Goal: Task Accomplishment & Management: Manage account settings

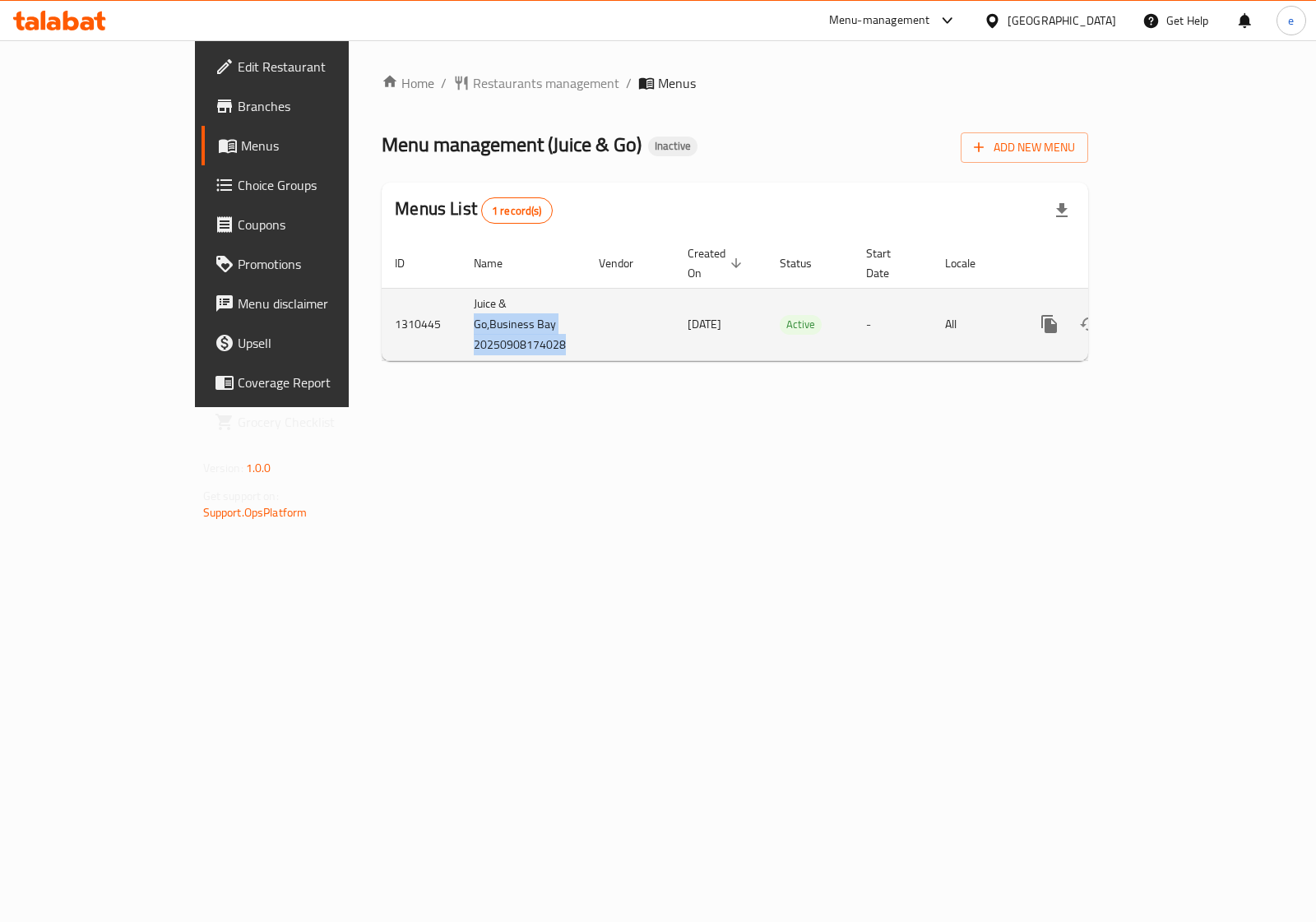
drag, startPoint x: 345, startPoint y: 310, endPoint x: 524, endPoint y: 290, distance: 180.1
click at [524, 290] on tr "1310445 [GEOGRAPHIC_DATA] 20250908174028 [DATE] Active - All" at bounding box center [791, 324] width 819 height 72
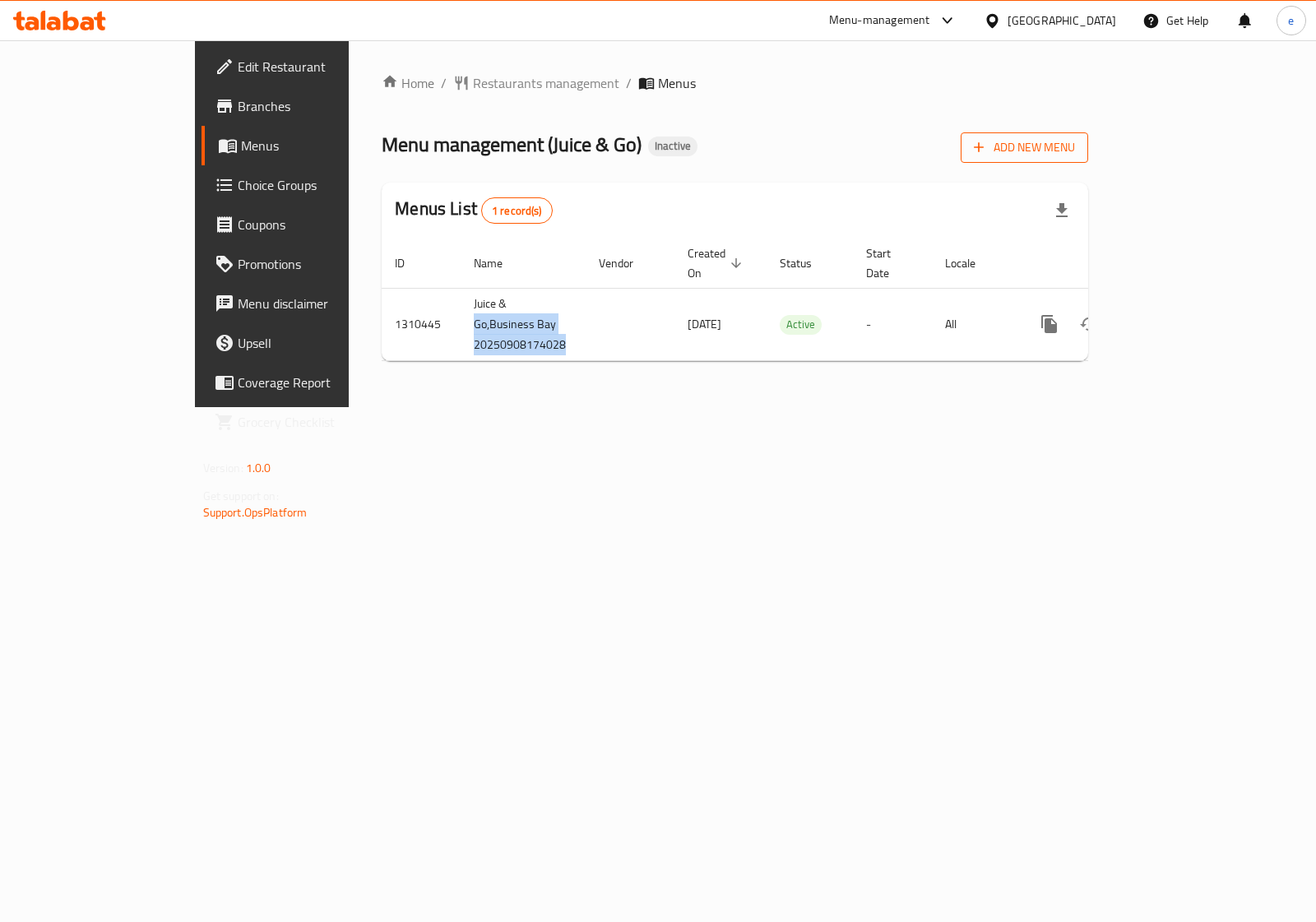
click at [1075, 149] on span "Add New Menu" at bounding box center [1024, 148] width 101 height 21
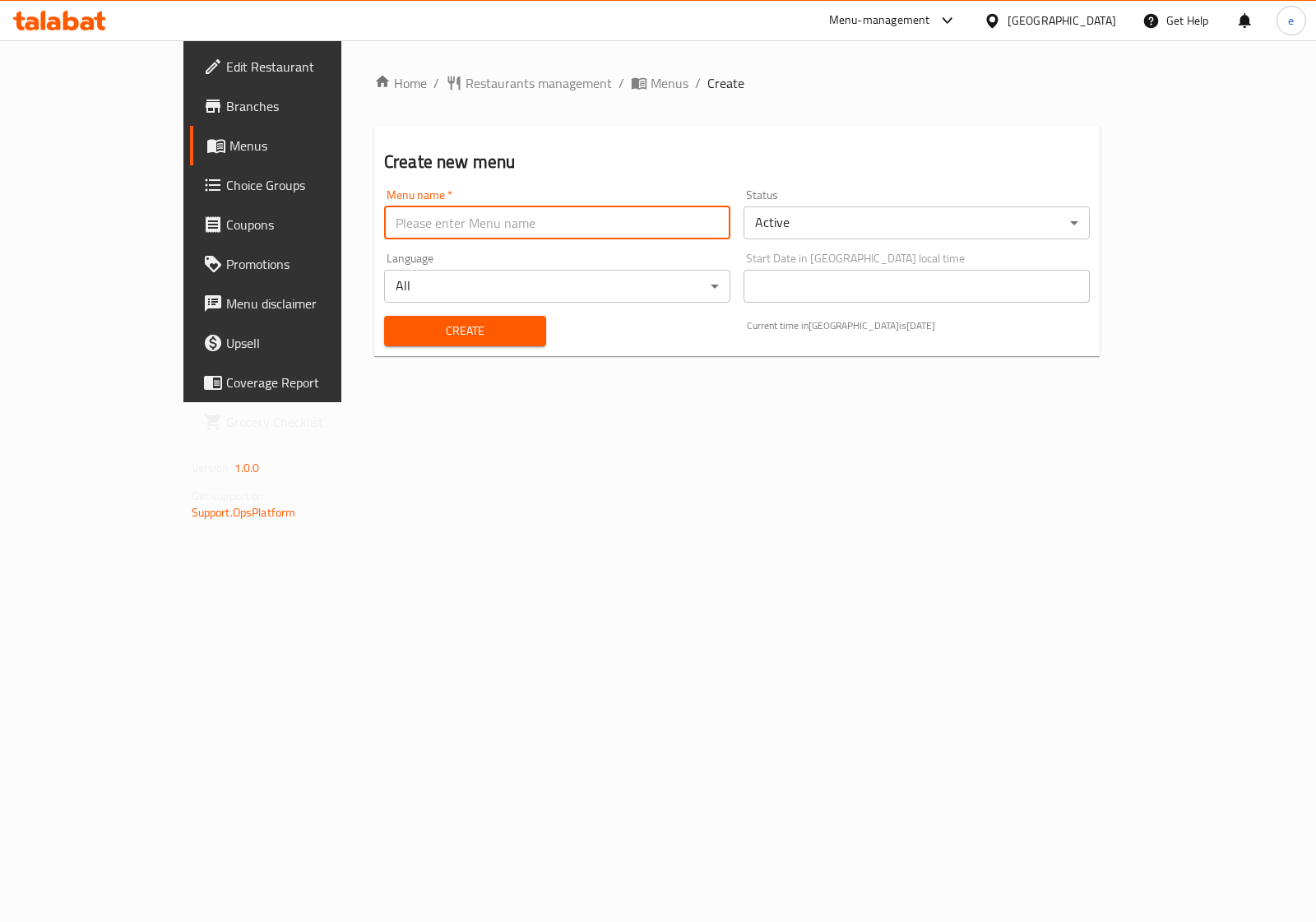
click at [514, 219] on input "text" at bounding box center [557, 223] width 346 height 33
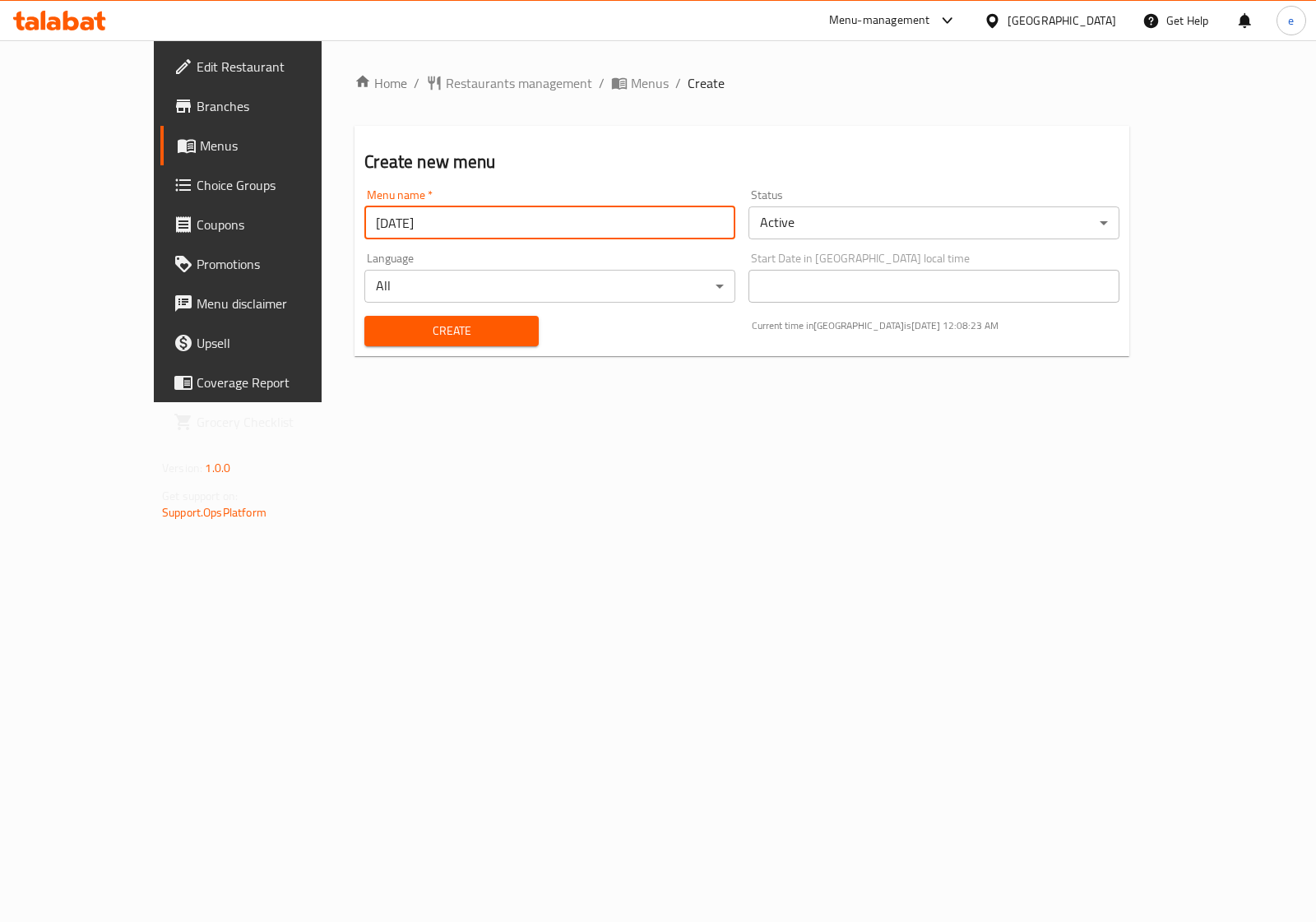
type input "[DATE]"
click at [420, 326] on span "Create" at bounding box center [451, 331] width 147 height 21
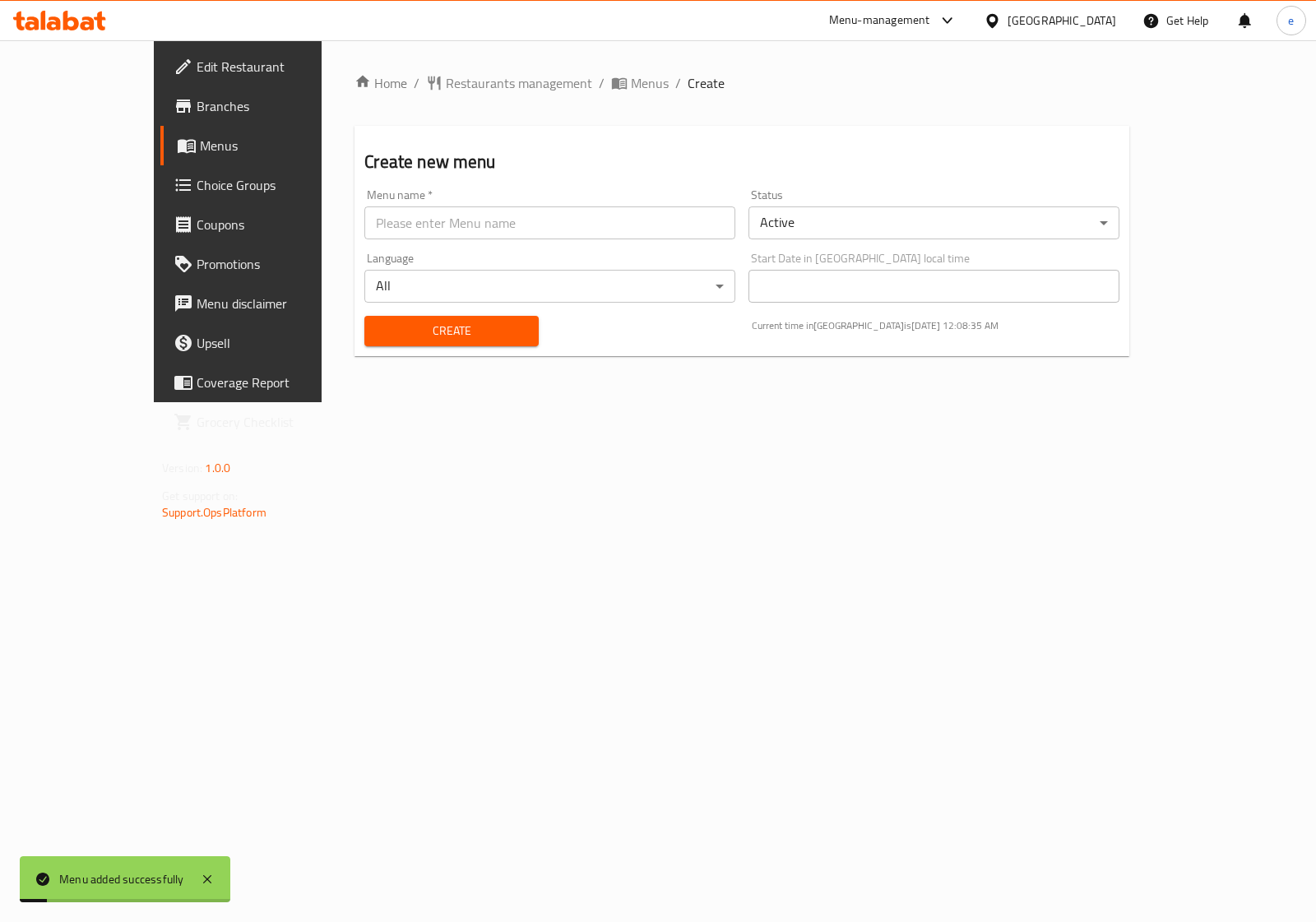
click at [200, 144] on span "Menus" at bounding box center [280, 145] width 160 height 20
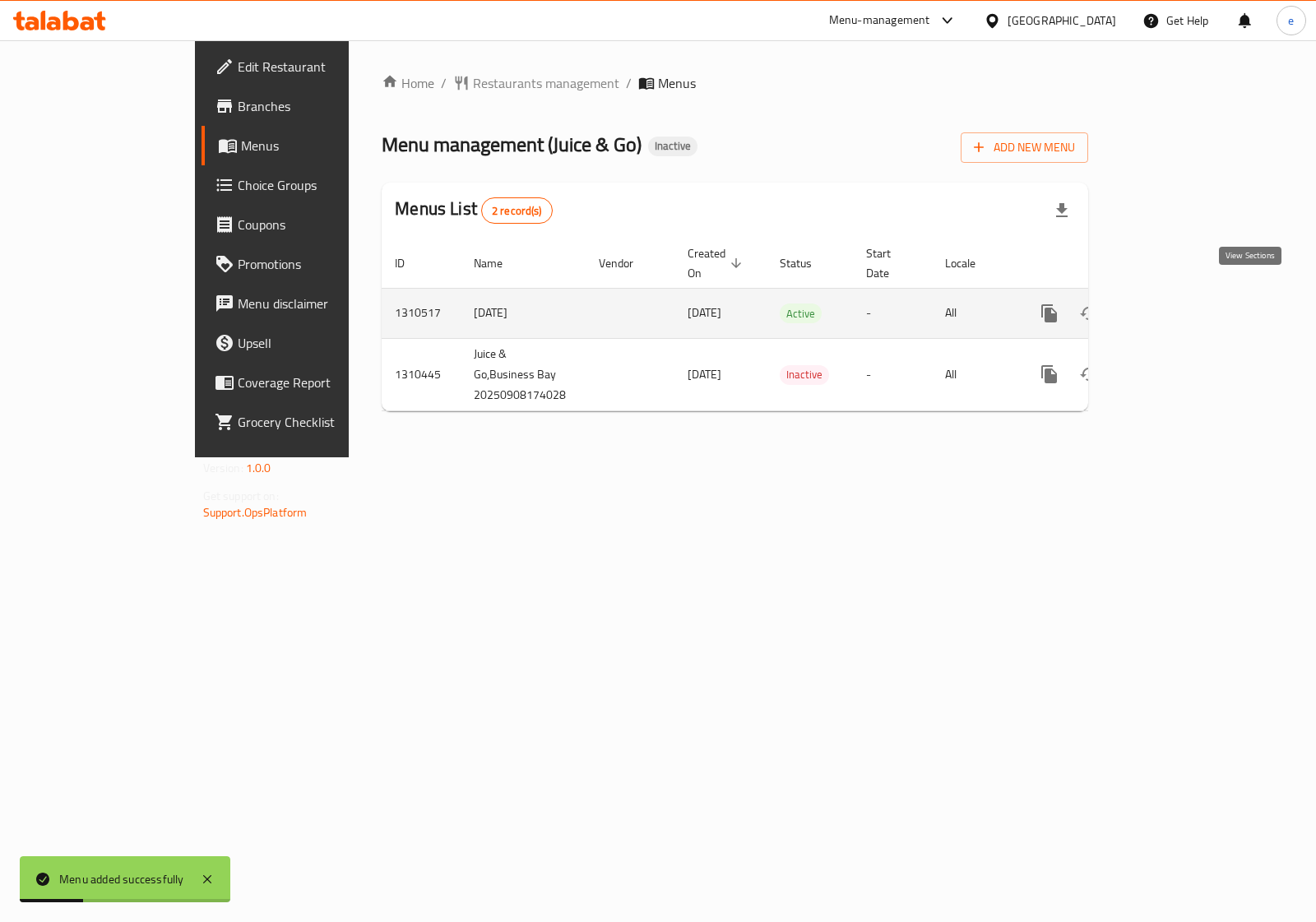
click at [1178, 303] on icon "enhanced table" at bounding box center [1167, 312] width 20 height 20
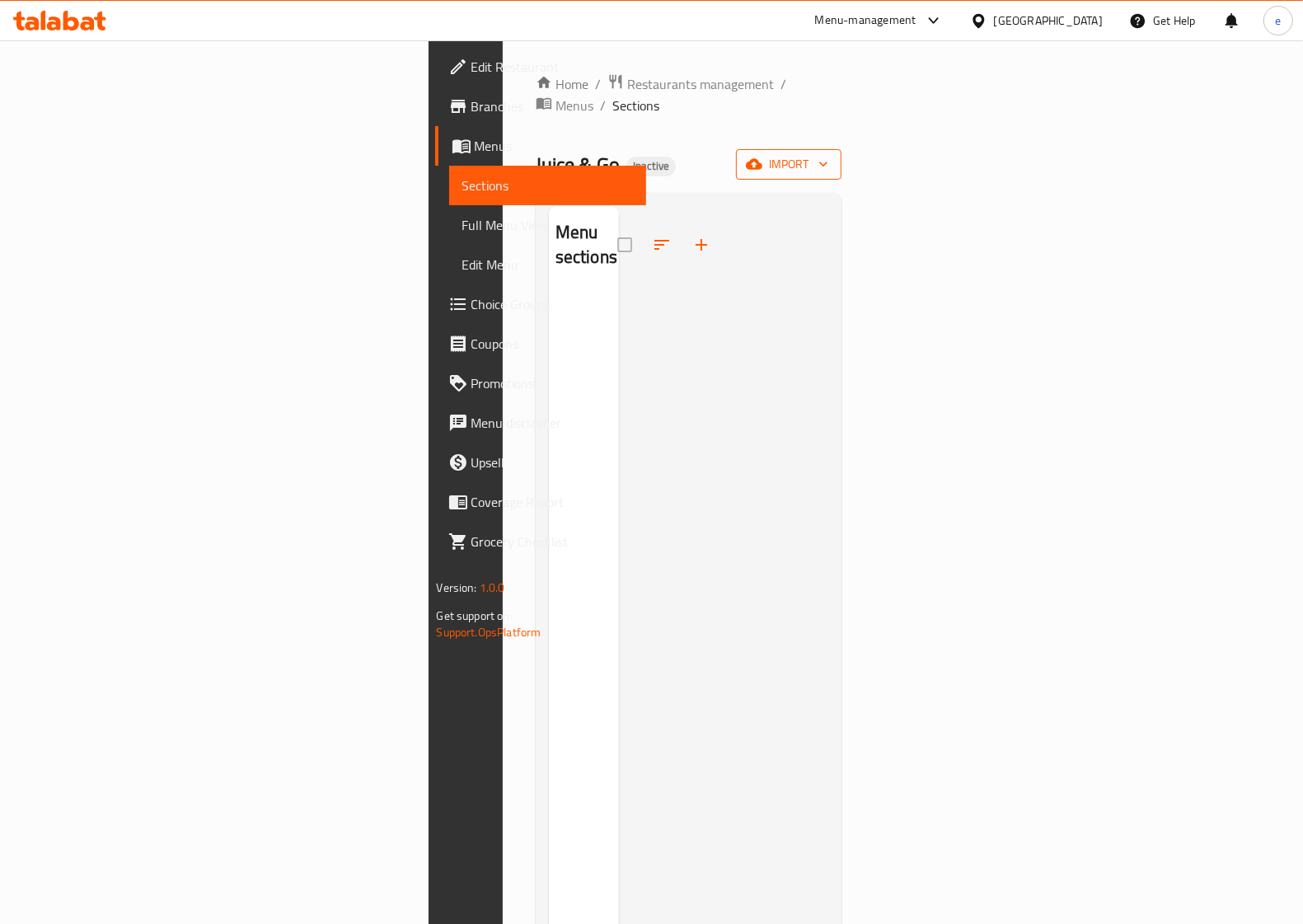
click at [829, 154] on span "import" at bounding box center [788, 164] width 79 height 21
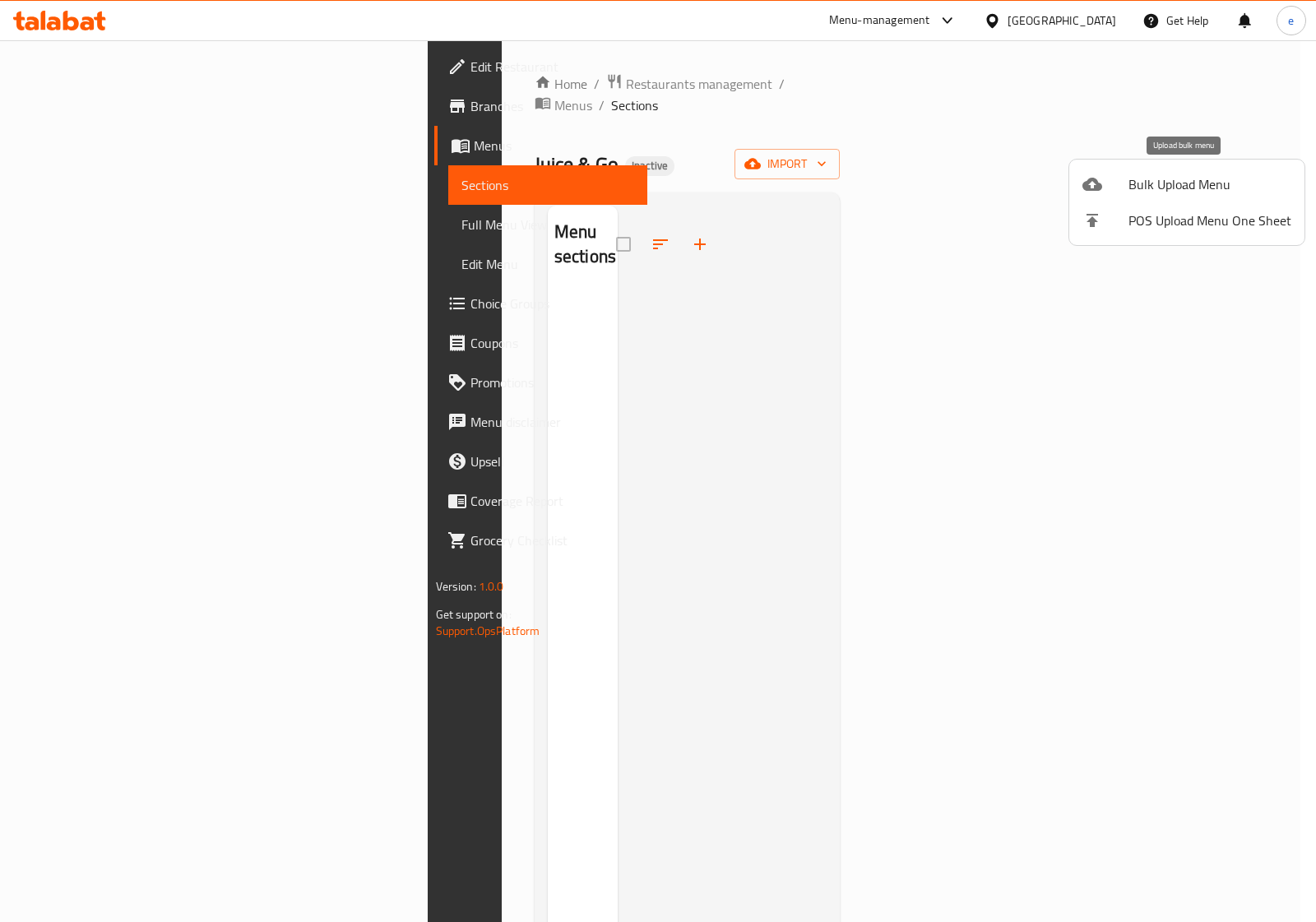
click at [1149, 191] on span "Bulk Upload Menu" at bounding box center [1209, 183] width 163 height 20
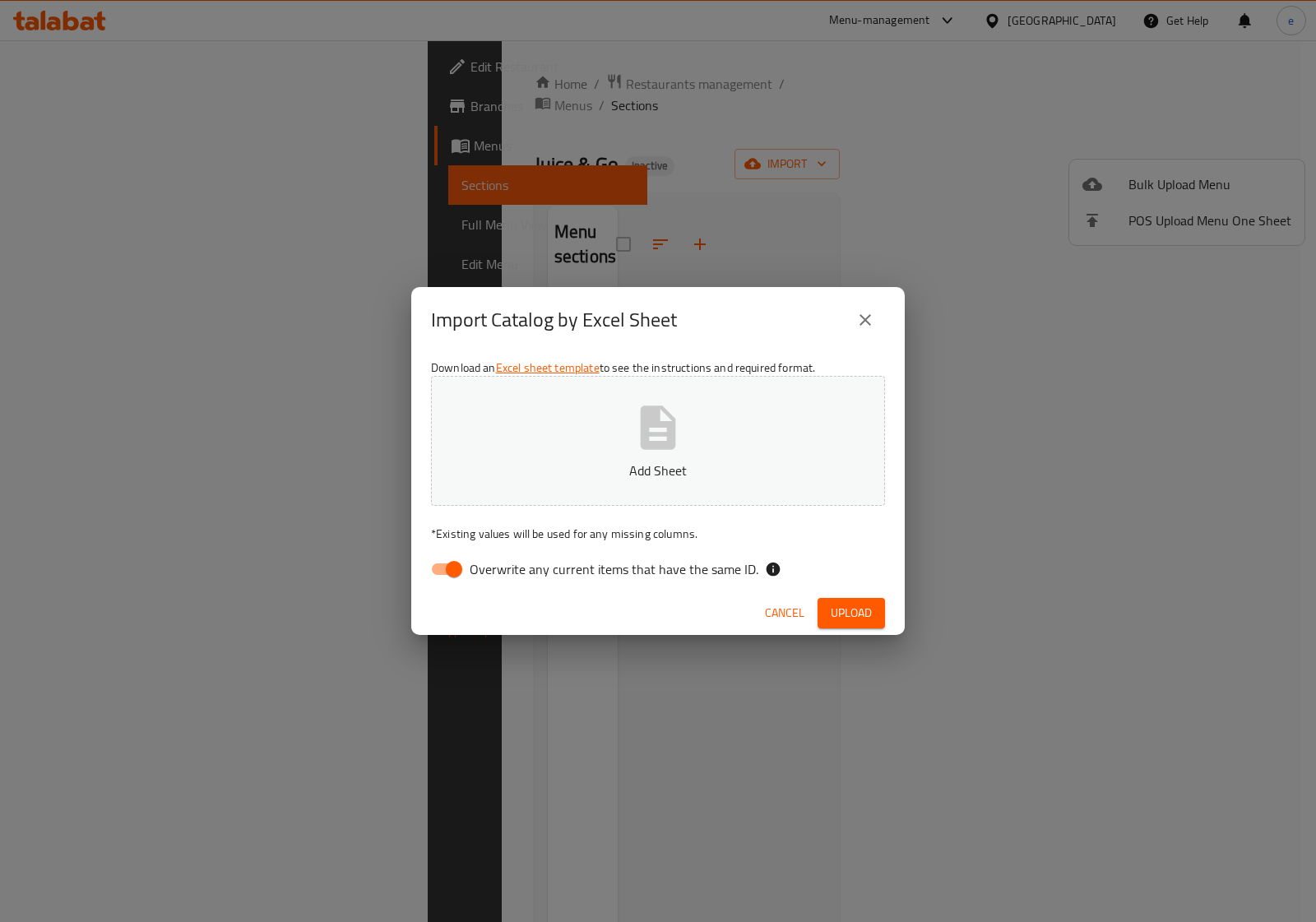
click at [427, 571] on input "Overwrite any current items that have the same ID." at bounding box center [454, 569] width 94 height 31
checkbox input "false"
click at [552, 466] on p "Add Sheet" at bounding box center [658, 469] width 403 height 20
click at [667, 492] on button "Add Sheet" at bounding box center [658, 440] width 454 height 130
click at [847, 611] on span "Upload" at bounding box center [851, 613] width 41 height 21
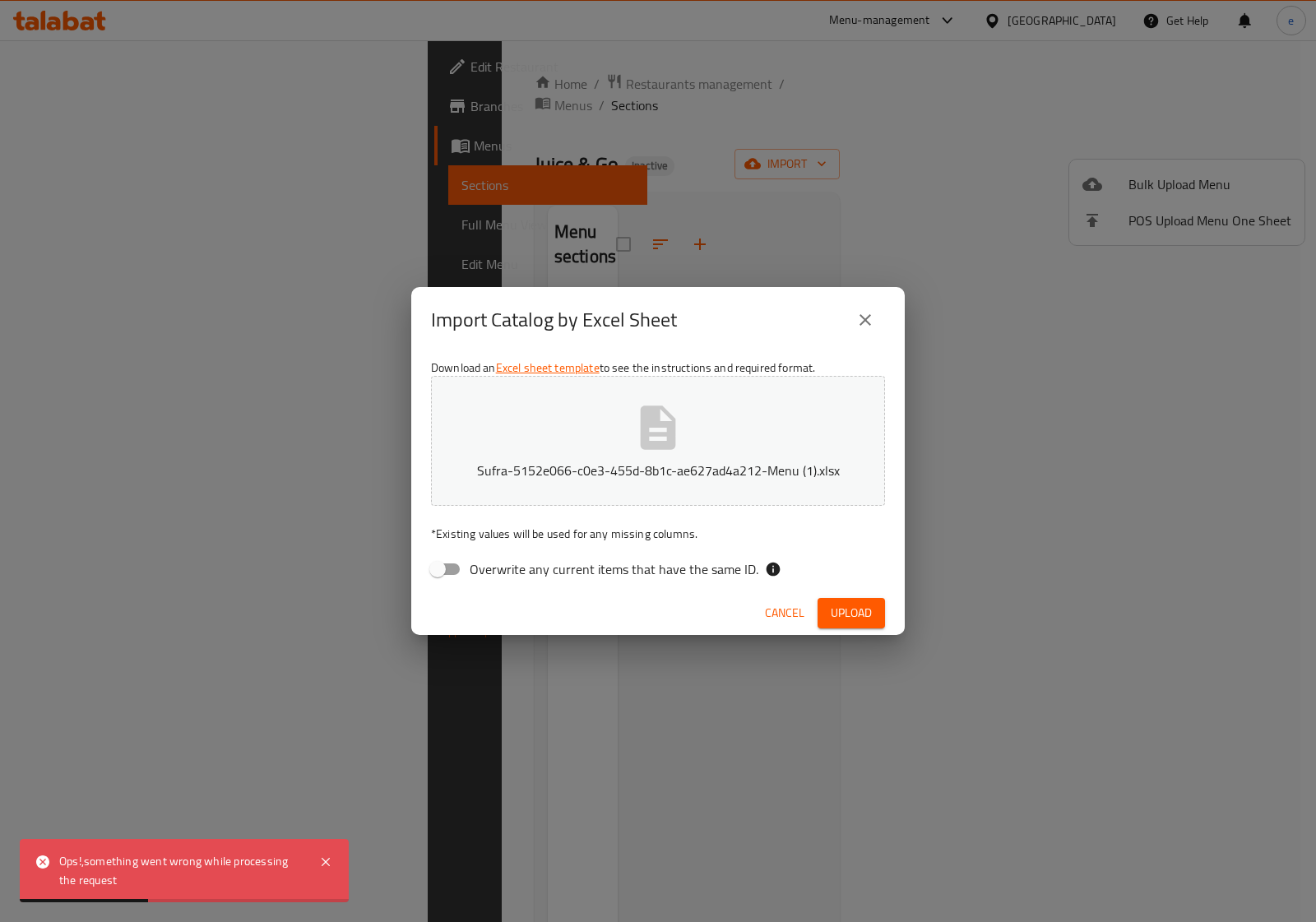
click at [782, 610] on span "Cancel" at bounding box center [785, 613] width 39 height 21
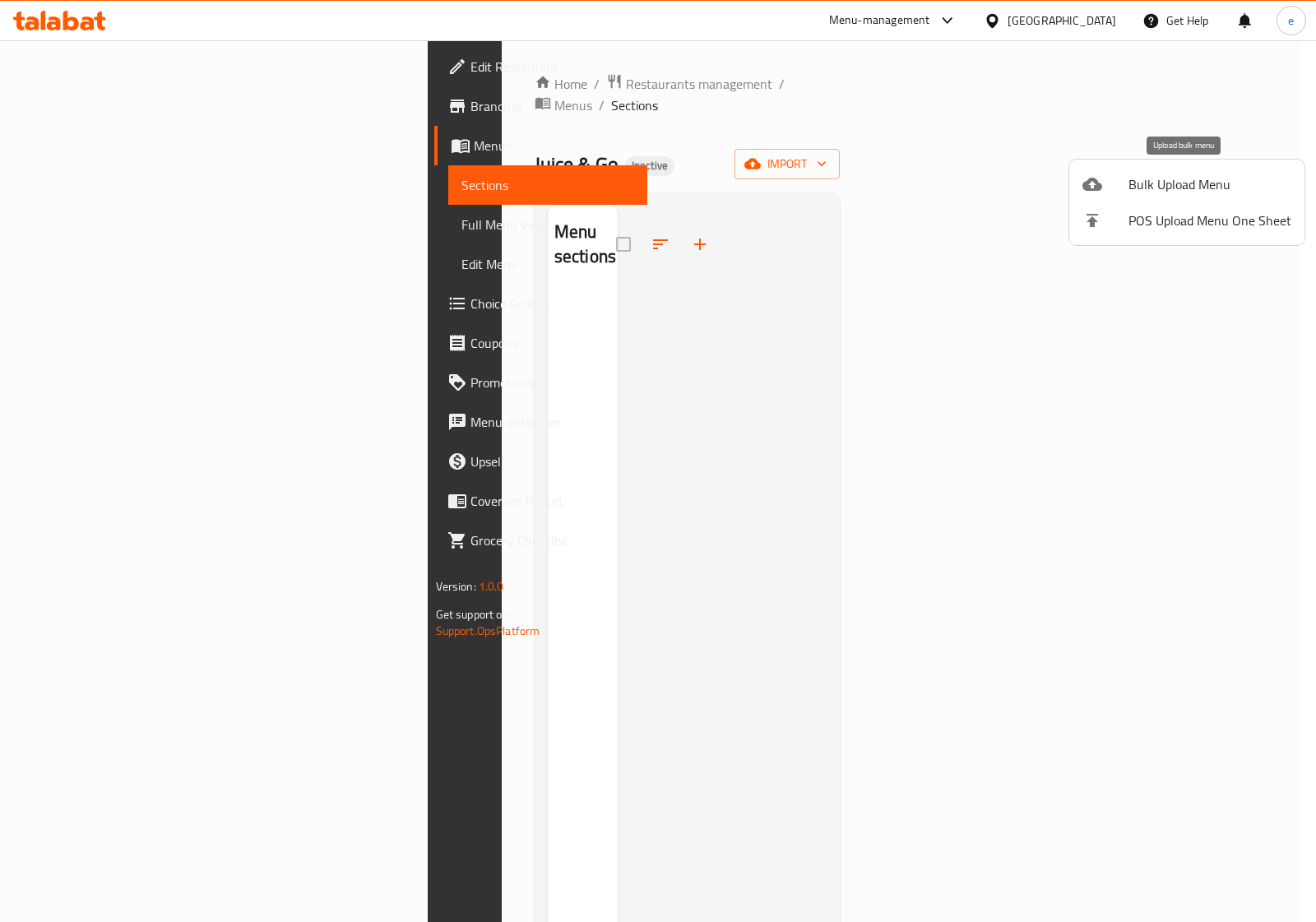
click at [1203, 189] on span "Bulk Upload Menu" at bounding box center [1209, 183] width 163 height 20
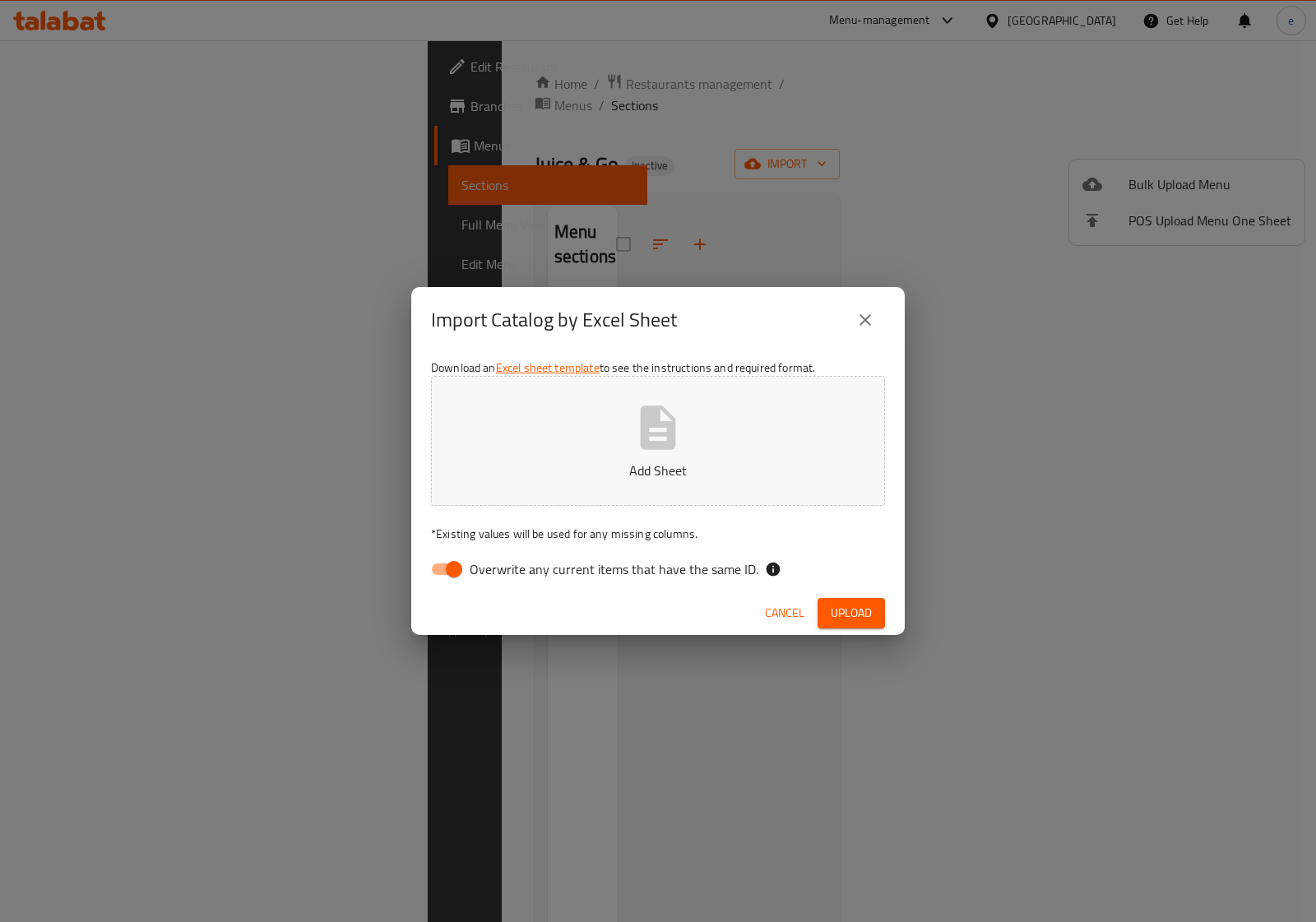
click at [856, 309] on button "close" at bounding box center [865, 320] width 39 height 39
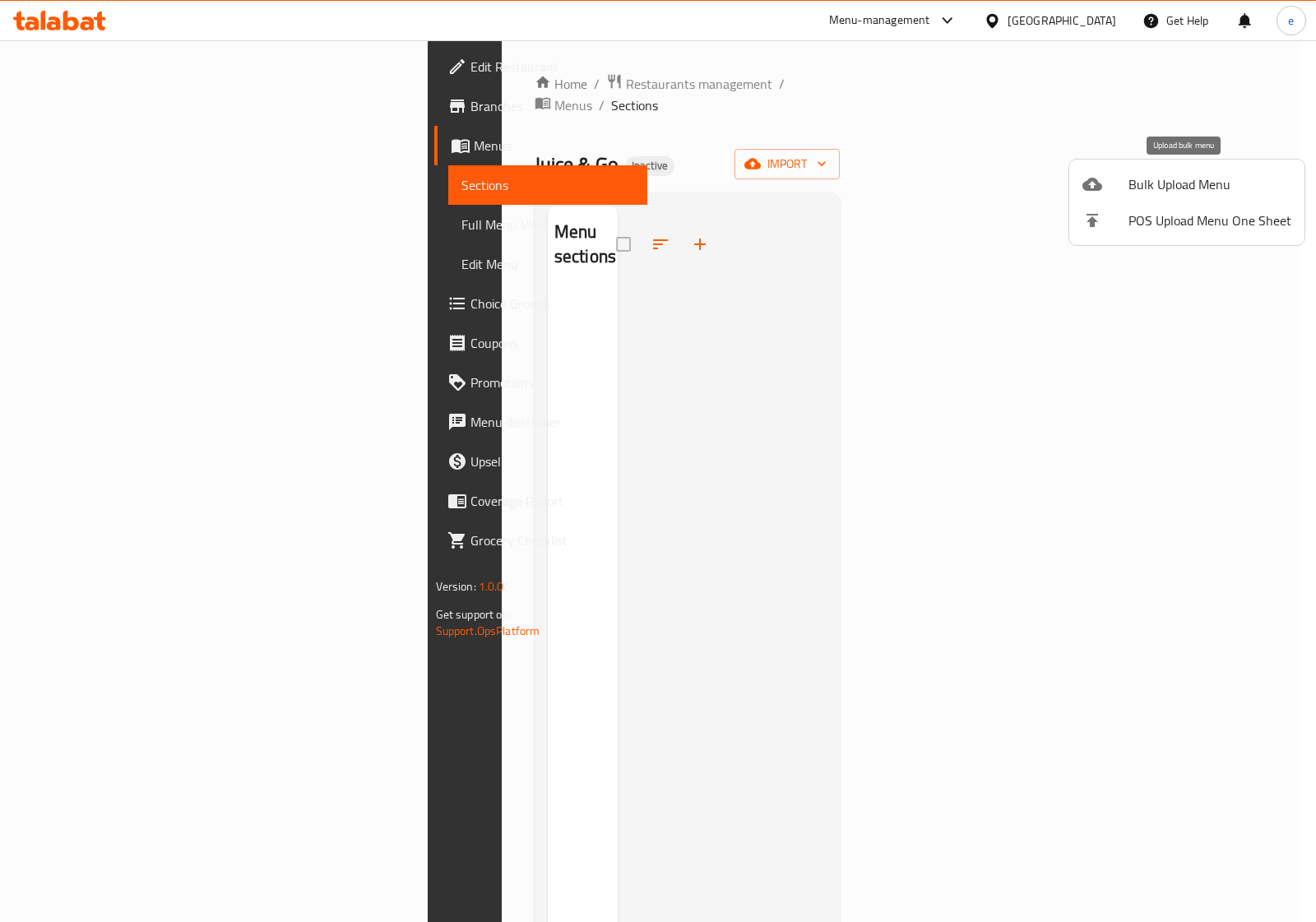
click at [1187, 190] on span "Bulk Upload Menu" at bounding box center [1209, 183] width 163 height 20
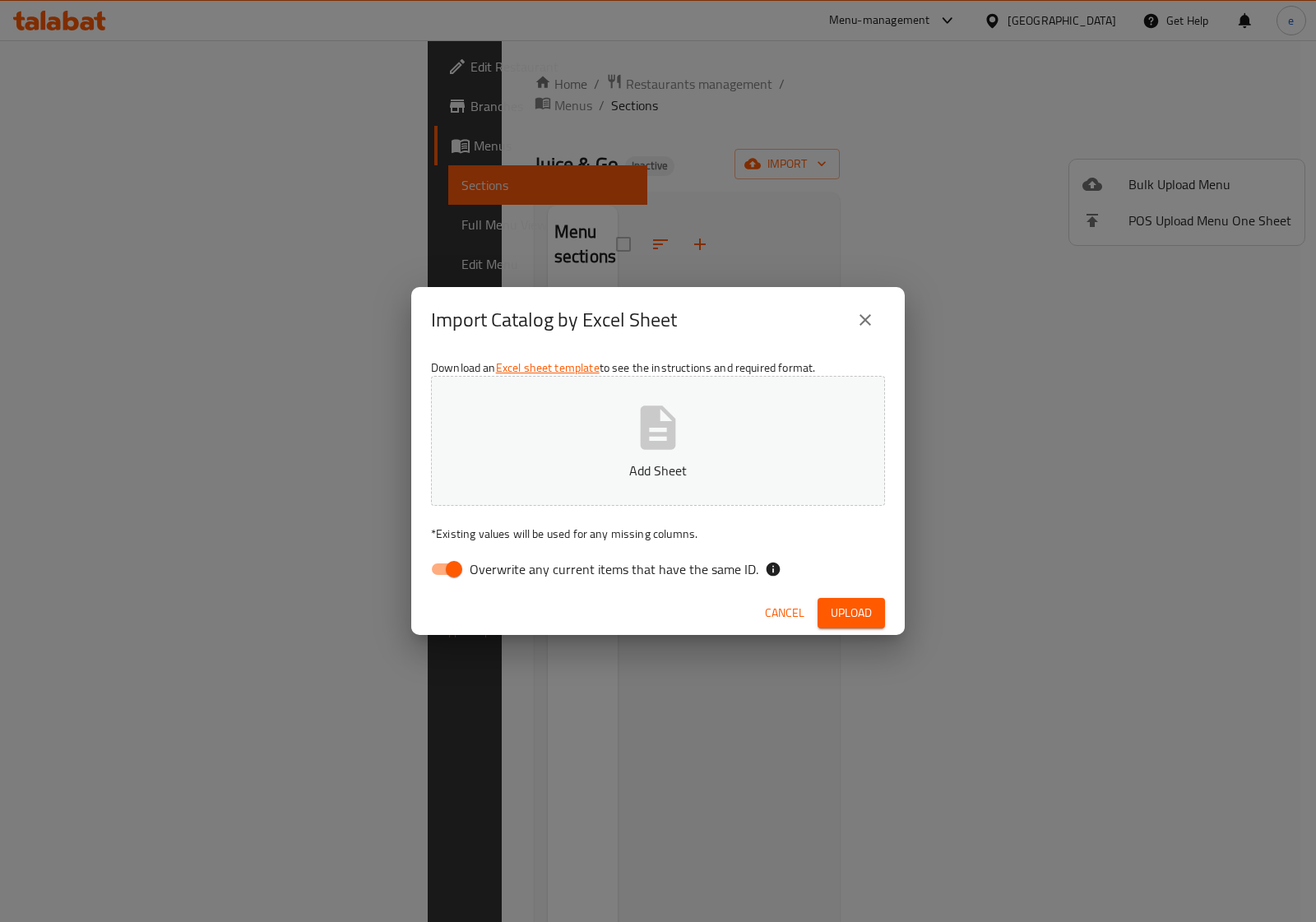
click at [483, 564] on span "Overwrite any current items that have the same ID." at bounding box center [614, 569] width 289 height 20
click at [483, 564] on input "Overwrite any current items that have the same ID." at bounding box center [454, 569] width 94 height 31
checkbox input "false"
click at [604, 412] on button "Add Sheet" at bounding box center [658, 440] width 454 height 130
click at [868, 616] on span "Upload" at bounding box center [851, 613] width 41 height 21
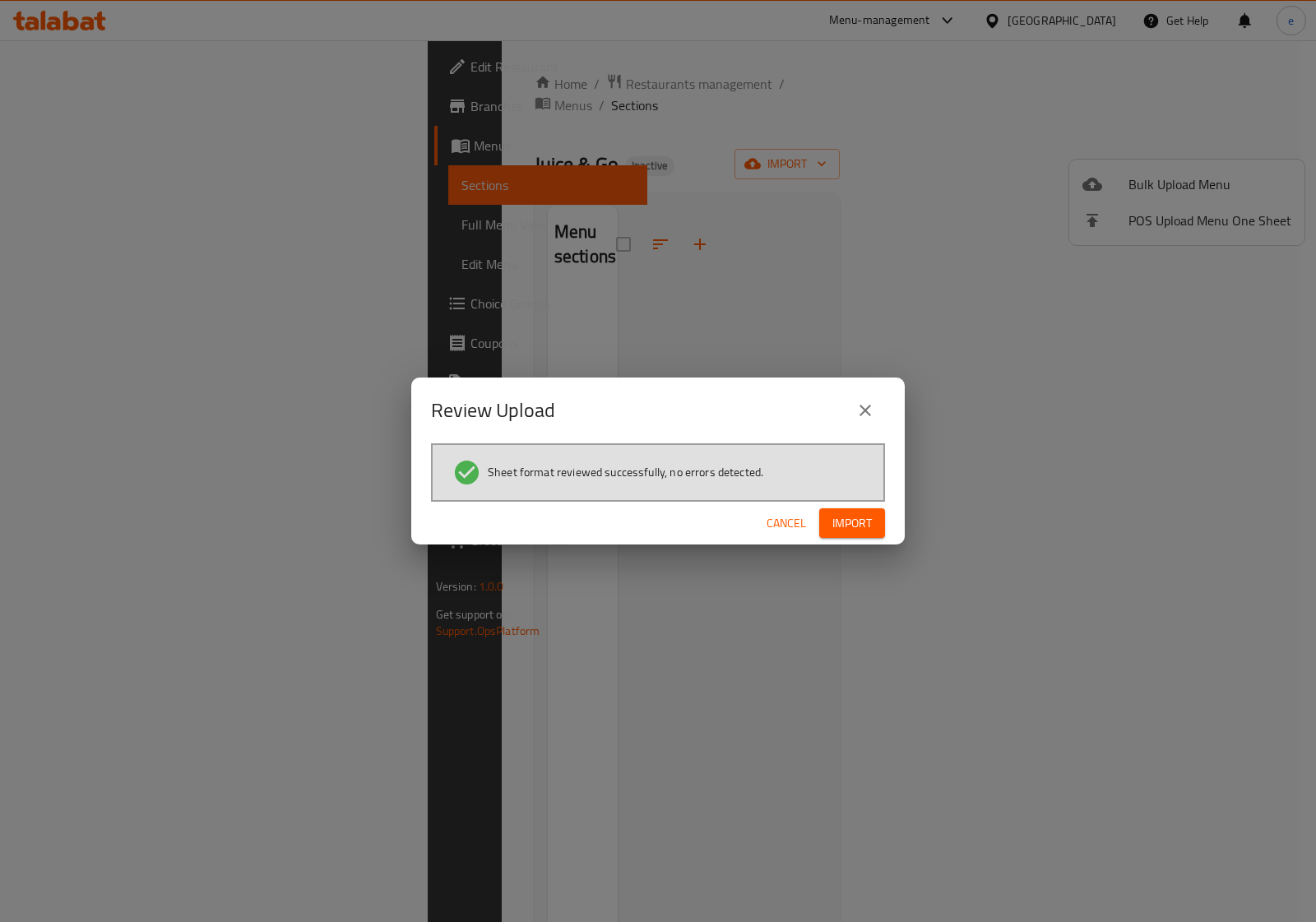
click at [860, 530] on span "Import" at bounding box center [852, 524] width 39 height 21
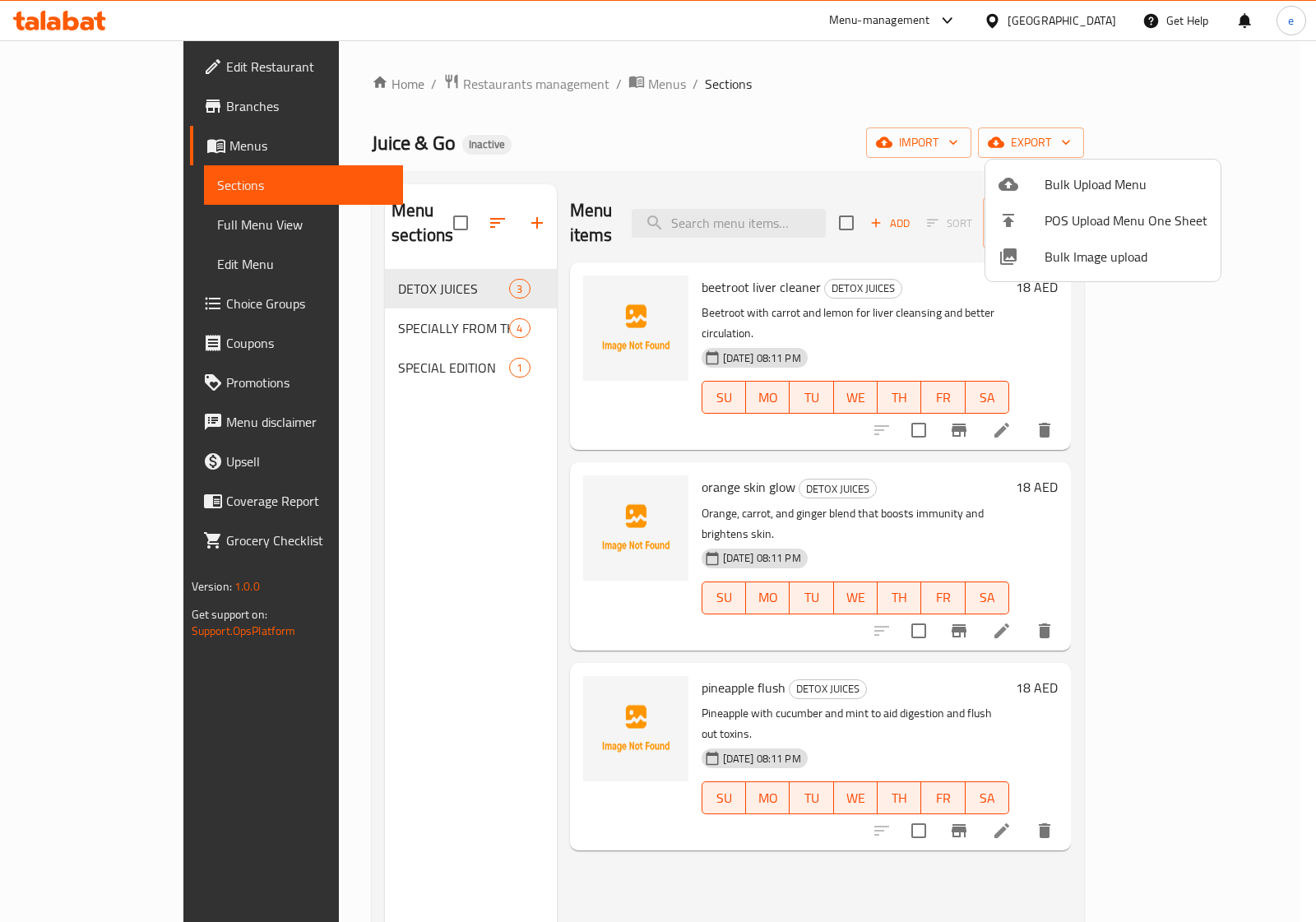
click at [91, 227] on div at bounding box center [658, 461] width 1316 height 922
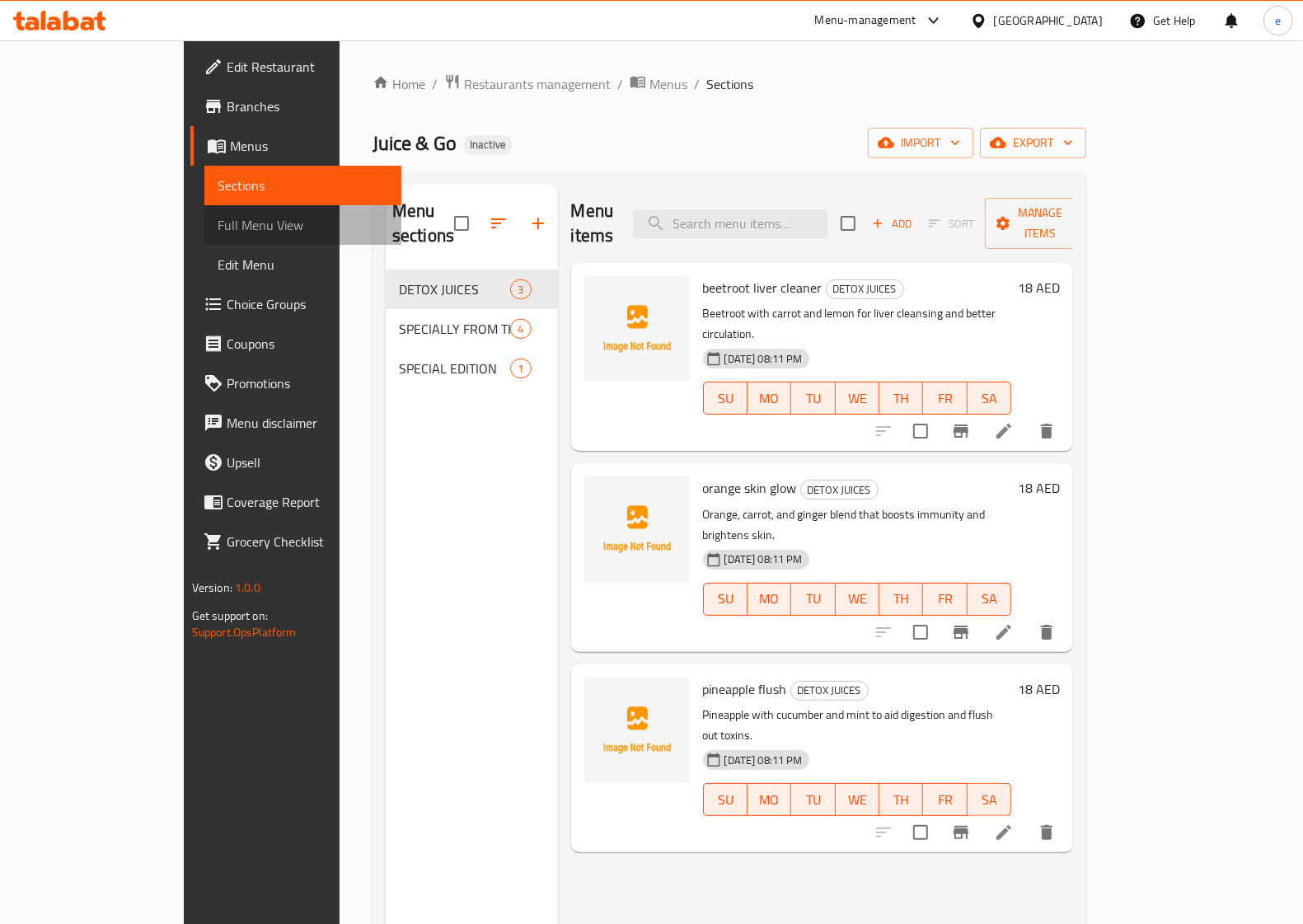
click at [217, 231] on span "Full Menu View" at bounding box center [303, 224] width 171 height 20
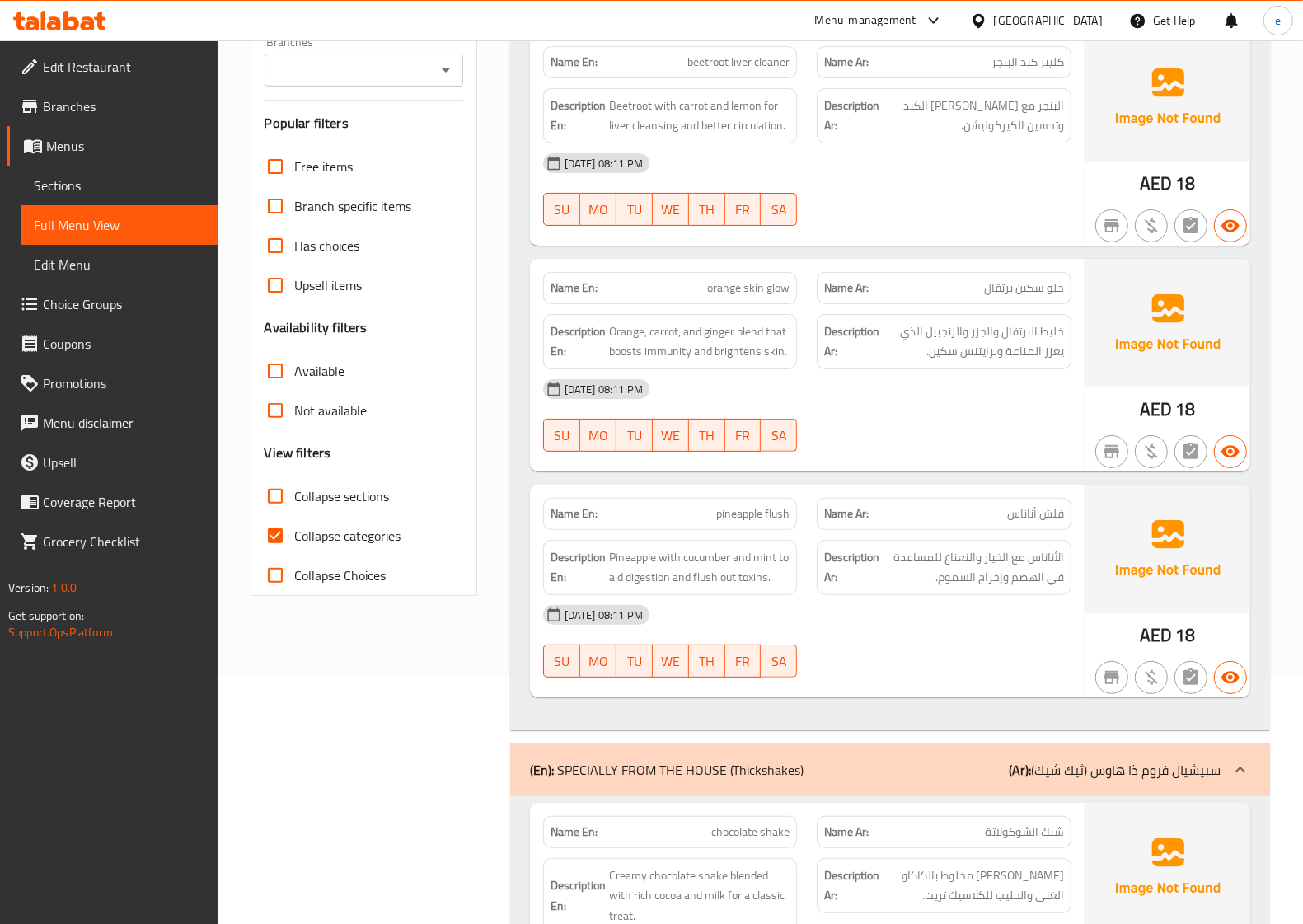
scroll to position [309, 0]
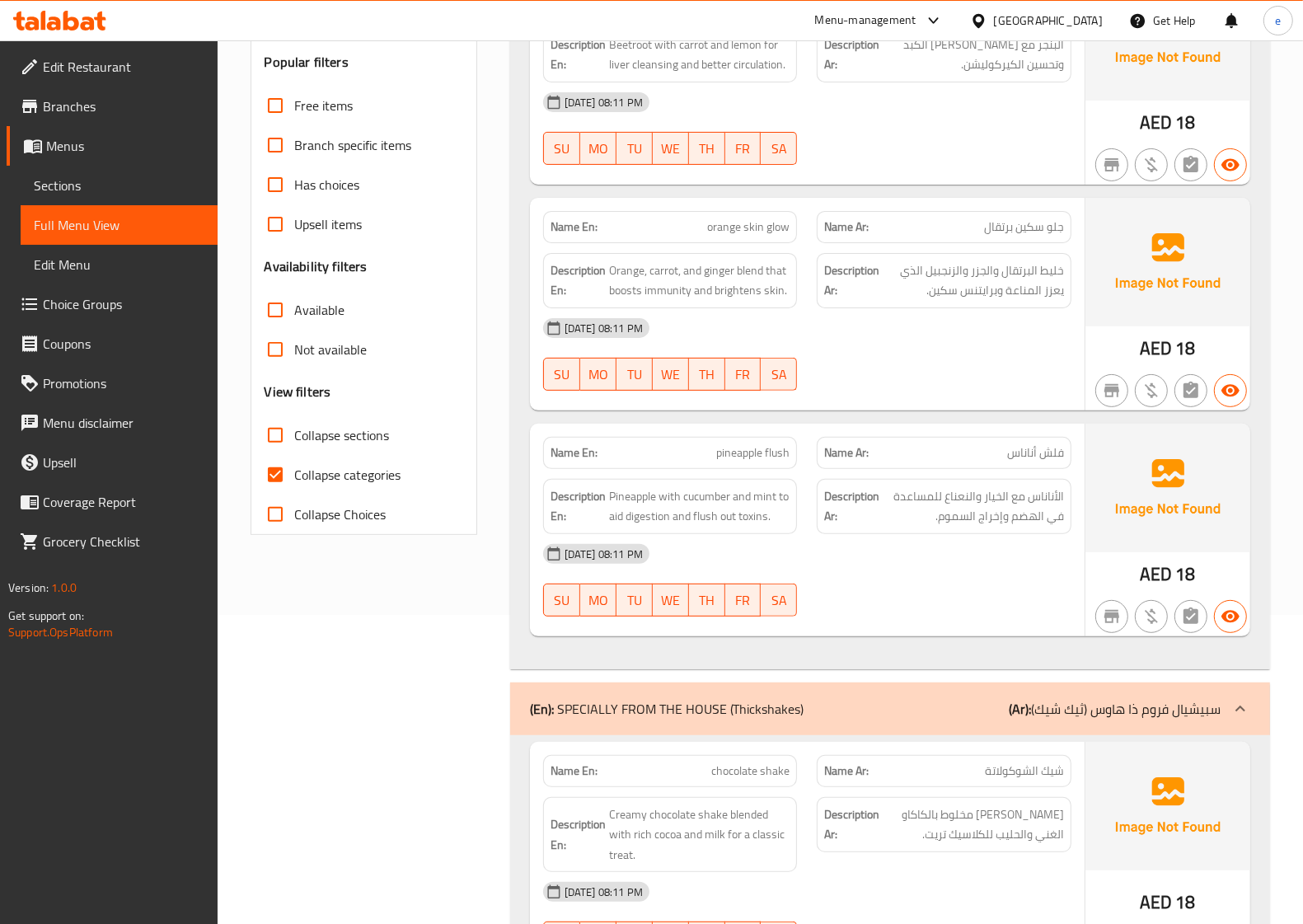
click at [277, 476] on input "Collapse categories" at bounding box center [276, 474] width 39 height 39
checkbox input "false"
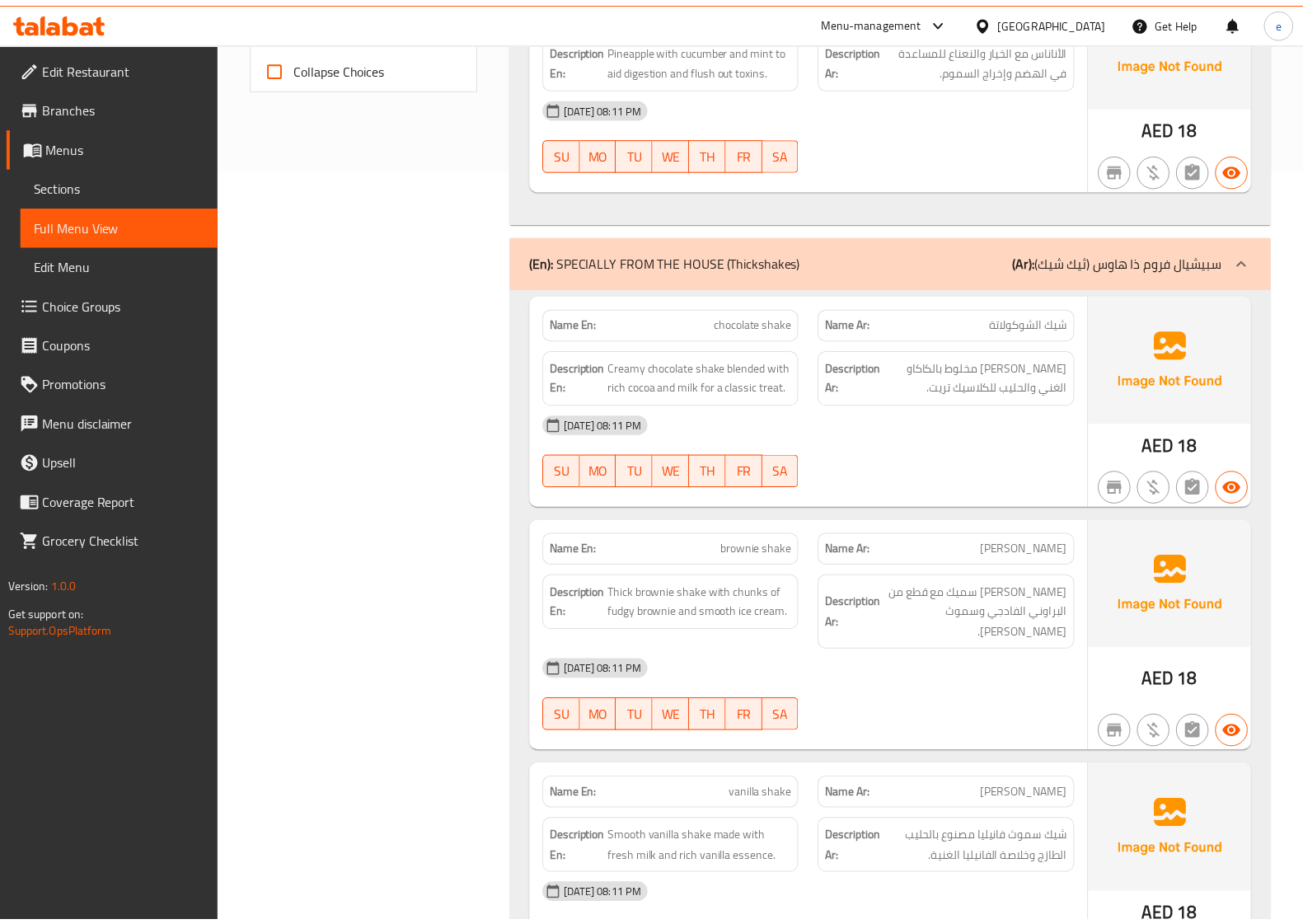
scroll to position [1407, 0]
